Goal: Check status: Check status

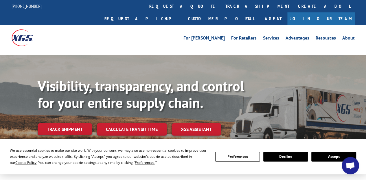
click at [63, 123] on link "Track shipment" at bounding box center [65, 129] width 54 height 12
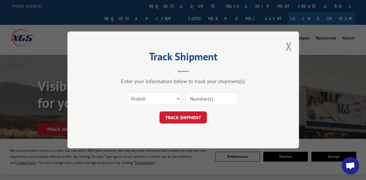
paste input "134658304"
type input "134658304"
click at [189, 117] on button "TRACK SHIPMENT" at bounding box center [182, 118] width 47 height 12
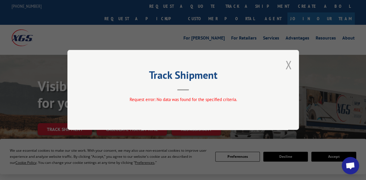
click at [288, 64] on button "Close modal" at bounding box center [288, 64] width 6 height 15
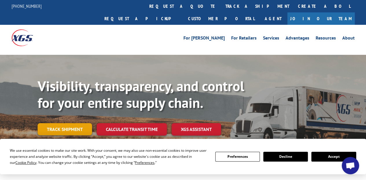
click at [67, 123] on link "Track shipment" at bounding box center [65, 129] width 54 height 12
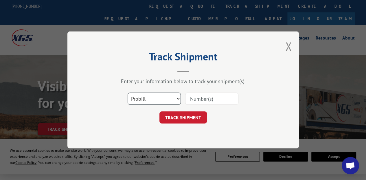
click at [173, 101] on select "Select category... Probill BOL PO" at bounding box center [153, 99] width 53 height 12
select select "bol"
click at [127, 93] on select "Select category... Probill BOL PO" at bounding box center [153, 99] width 53 height 12
paste input "134658304"
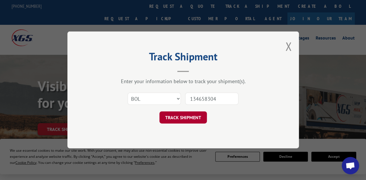
type input "134658304"
click at [190, 118] on button "TRACK SHIPMENT" at bounding box center [182, 118] width 47 height 12
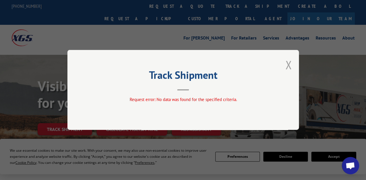
click at [288, 66] on button "Close modal" at bounding box center [288, 64] width 6 height 15
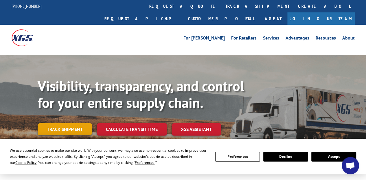
click at [59, 123] on link "Track shipment" at bounding box center [65, 129] width 54 height 12
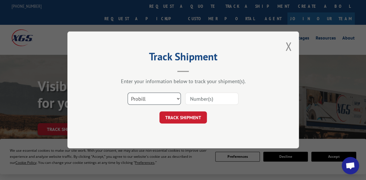
click at [160, 99] on select "Select category... Probill BOL PO" at bounding box center [153, 99] width 53 height 12
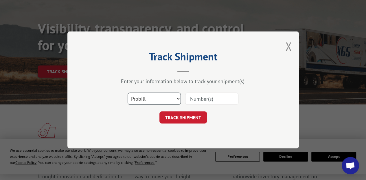
drag, startPoint x: 162, startPoint y: 99, endPoint x: 163, endPoint y: 104, distance: 4.4
click at [162, 99] on select "Select category... Probill BOL PO" at bounding box center [153, 99] width 53 height 12
select select "po"
click at [127, 93] on select "Select category... Probill BOL PO" at bounding box center [153, 99] width 53 height 12
paste input "HP [PERSON_NAME]"
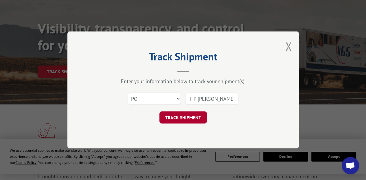
type input "HP [PERSON_NAME]"
click at [186, 118] on button "TRACK SHIPMENT" at bounding box center [182, 118] width 47 height 12
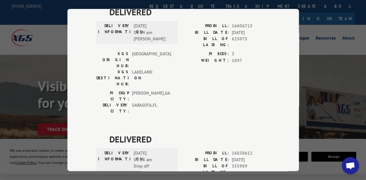
scroll to position [0, 0]
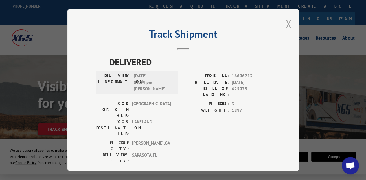
click at [285, 21] on button "Close modal" at bounding box center [288, 23] width 6 height 15
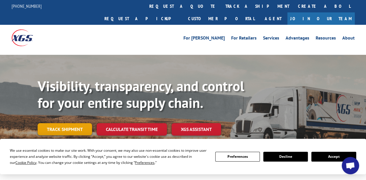
click at [69, 123] on link "Track shipment" at bounding box center [65, 129] width 54 height 12
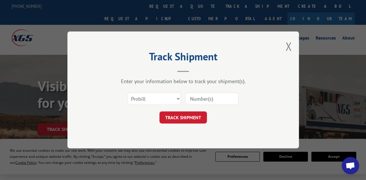
click at [195, 99] on input at bounding box center [211, 99] width 53 height 12
paste input "-IL2000RNLO"
click at [192, 98] on input "-IL2000RNLO" at bounding box center [211, 99] width 53 height 12
type input "IL2000RNLO"
click at [185, 119] on button "TRACK SHIPMENT" at bounding box center [182, 118] width 47 height 12
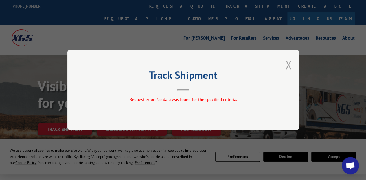
click at [288, 65] on button "Close modal" at bounding box center [288, 64] width 6 height 15
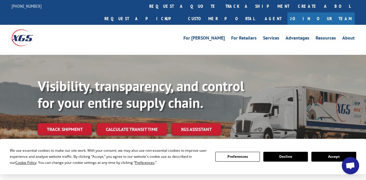
drag, startPoint x: 69, startPoint y: 118, endPoint x: 75, endPoint y: 112, distance: 7.8
click at [69, 123] on link "Track shipment" at bounding box center [65, 129] width 54 height 12
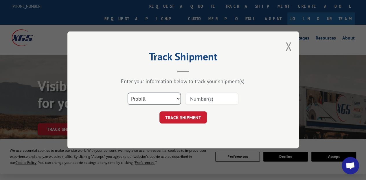
click at [156, 102] on select "Select category... Probill BOL PO" at bounding box center [153, 99] width 53 height 12
select select "bol"
click at [127, 93] on select "Select category... Probill BOL PO" at bounding box center [153, 99] width 53 height 12
paste input "-IL2000RNLO"
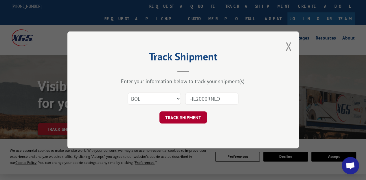
type input "-IL2000RNLO"
click at [182, 116] on button "TRACK SHIPMENT" at bounding box center [182, 118] width 47 height 12
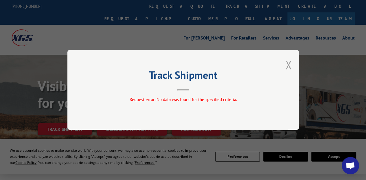
click at [290, 63] on button "Close modal" at bounding box center [288, 64] width 6 height 15
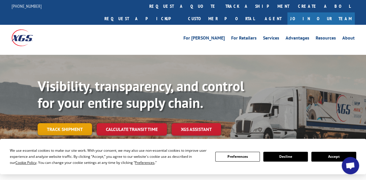
click at [59, 123] on link "Track shipment" at bounding box center [65, 129] width 54 height 12
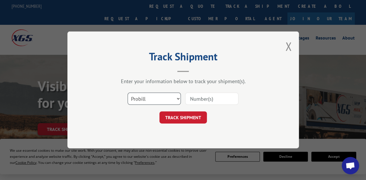
click at [155, 101] on select "Select category... Probill BOL PO" at bounding box center [153, 99] width 53 height 12
select select "bol"
click at [127, 93] on select "Select category... Probill BOL PO" at bounding box center [153, 99] width 53 height 12
paste input "-IL2000RNLO"
click at [192, 98] on input "-IL2000RNLO" at bounding box center [211, 99] width 53 height 12
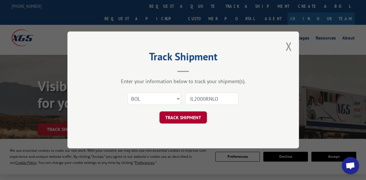
type input "IL2000RNLO"
click at [192, 120] on button "TRACK SHIPMENT" at bounding box center [182, 118] width 47 height 12
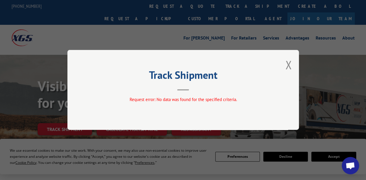
click at [287, 65] on button "Close modal" at bounding box center [288, 64] width 6 height 15
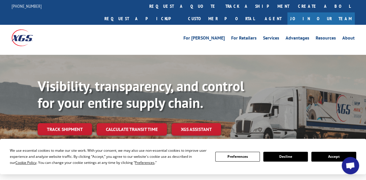
drag, startPoint x: 66, startPoint y: 119, endPoint x: 86, endPoint y: 118, distance: 19.7
click at [66, 123] on link "Track shipment" at bounding box center [65, 129] width 54 height 12
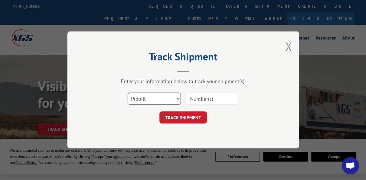
click at [174, 101] on select "Select category... Probill BOL PO" at bounding box center [153, 99] width 53 height 12
select select "po"
click at [127, 93] on select "Select category... Probill BOL PO" at bounding box center [153, 99] width 53 height 12
paste input "-IL2000RNLO"
click at [192, 99] on input "-IL2000RNLO" at bounding box center [211, 99] width 53 height 12
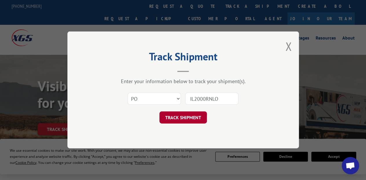
type input "IL2000RNLO"
click at [186, 121] on button "TRACK SHIPMENT" at bounding box center [182, 118] width 47 height 12
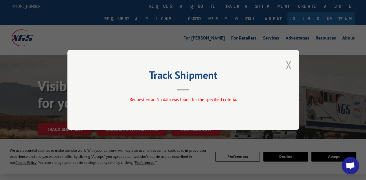
click at [286, 66] on button "Close modal" at bounding box center [288, 64] width 6 height 15
